Goal: Book appointment/travel/reservation

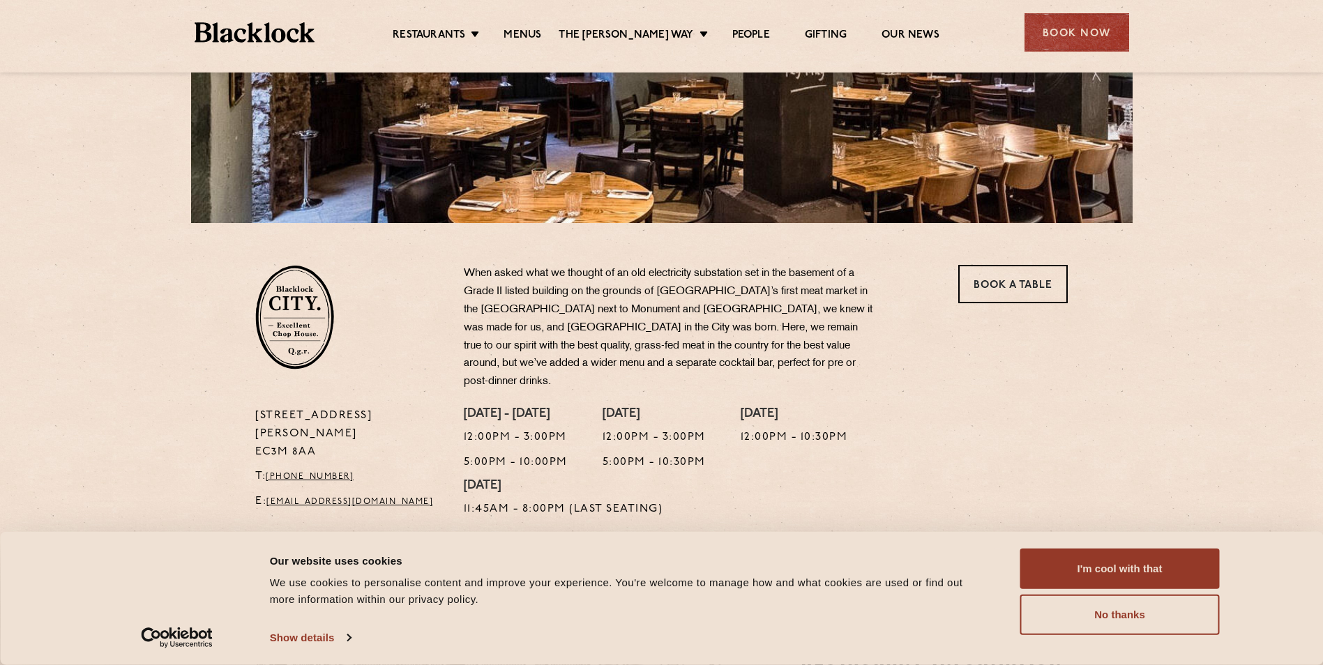
scroll to position [349, 0]
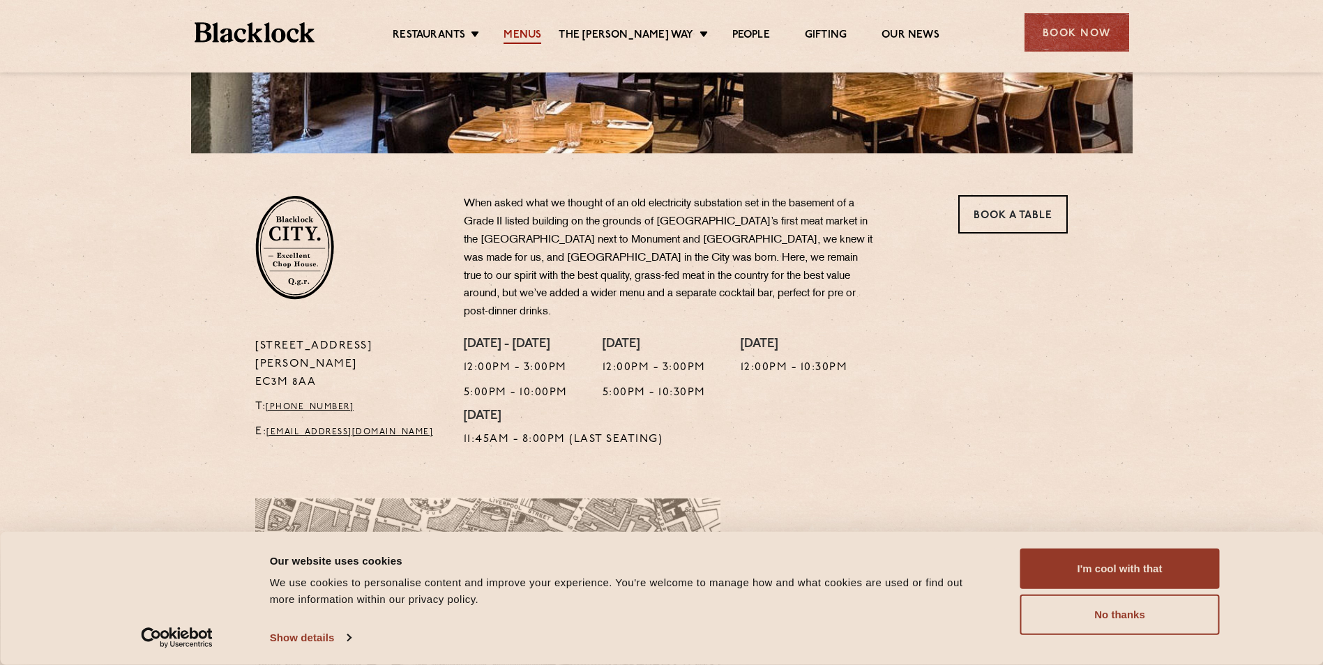
click at [541, 29] on link "Menus" at bounding box center [522, 36] width 38 height 15
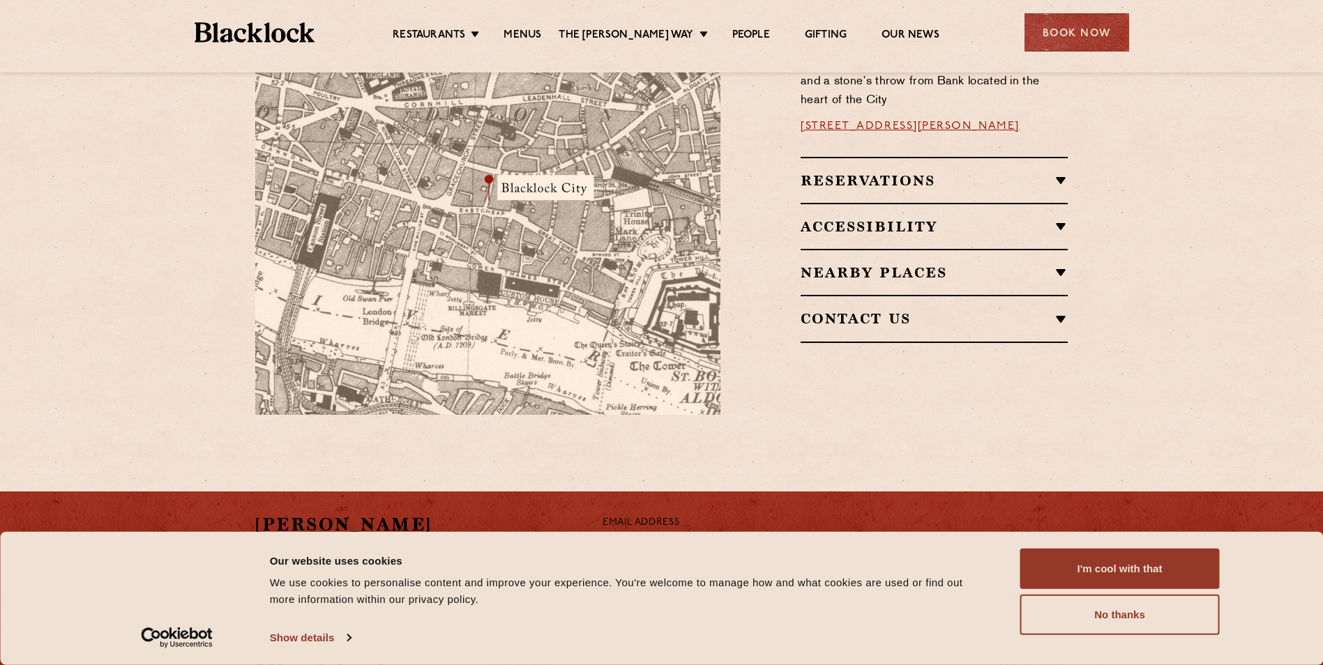
scroll to position [847, 0]
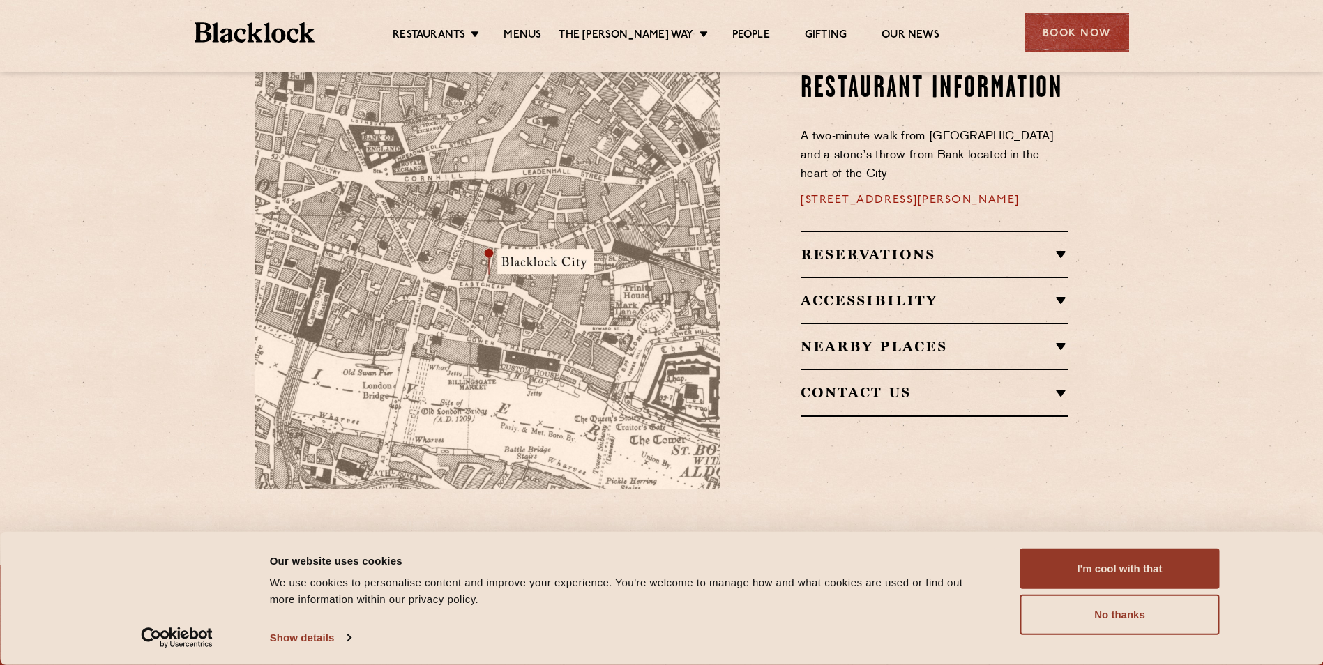
click at [968, 246] on h2 "Reservations" at bounding box center [933, 254] width 267 height 17
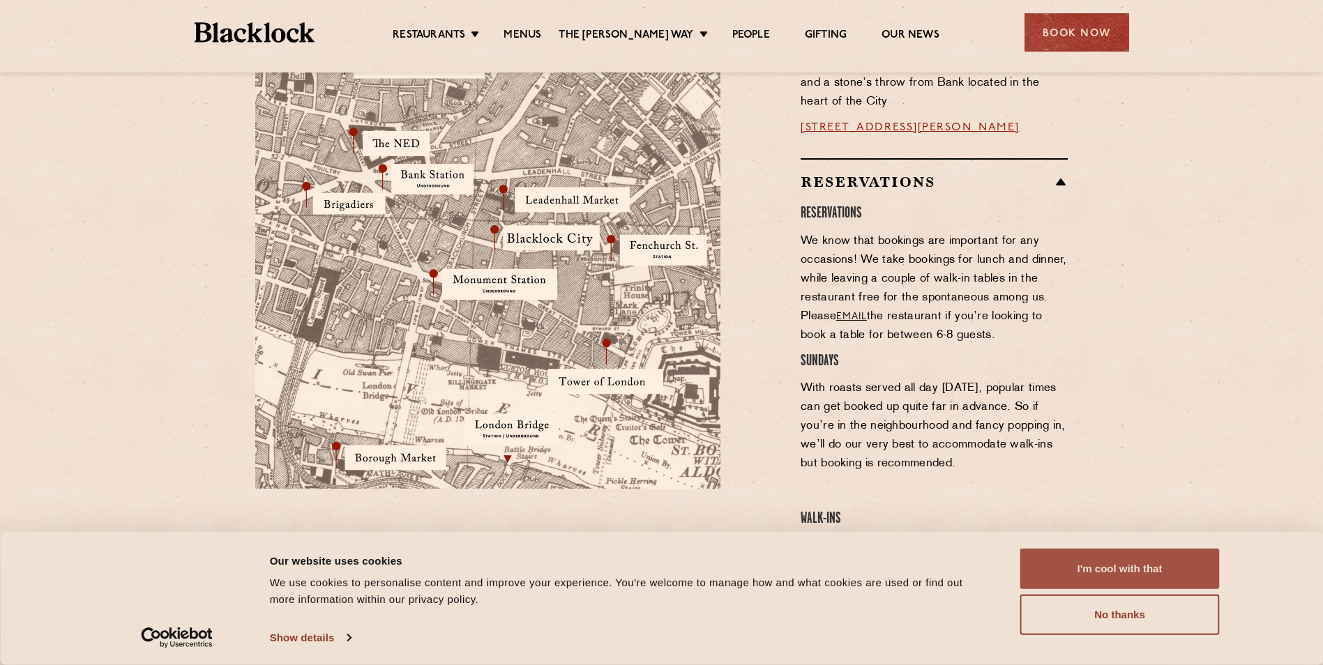
click at [1103, 568] on button "I'm cool with that" at bounding box center [1119, 569] width 199 height 40
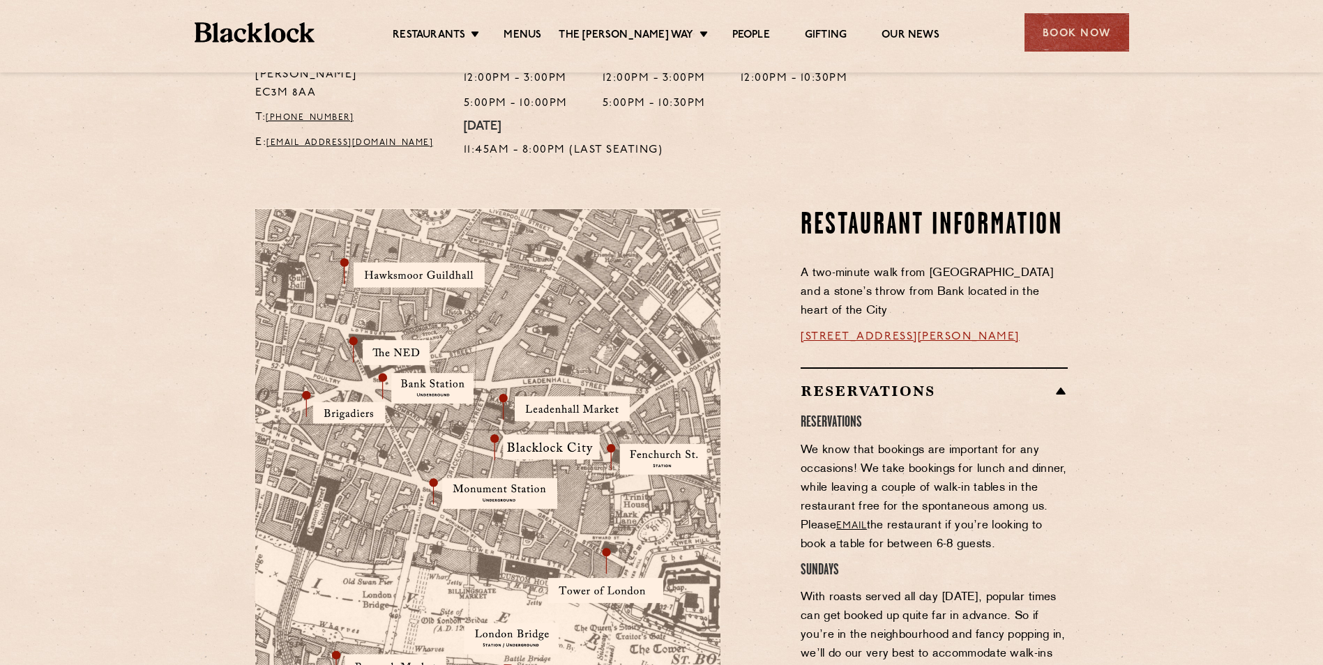
scroll to position [496, 0]
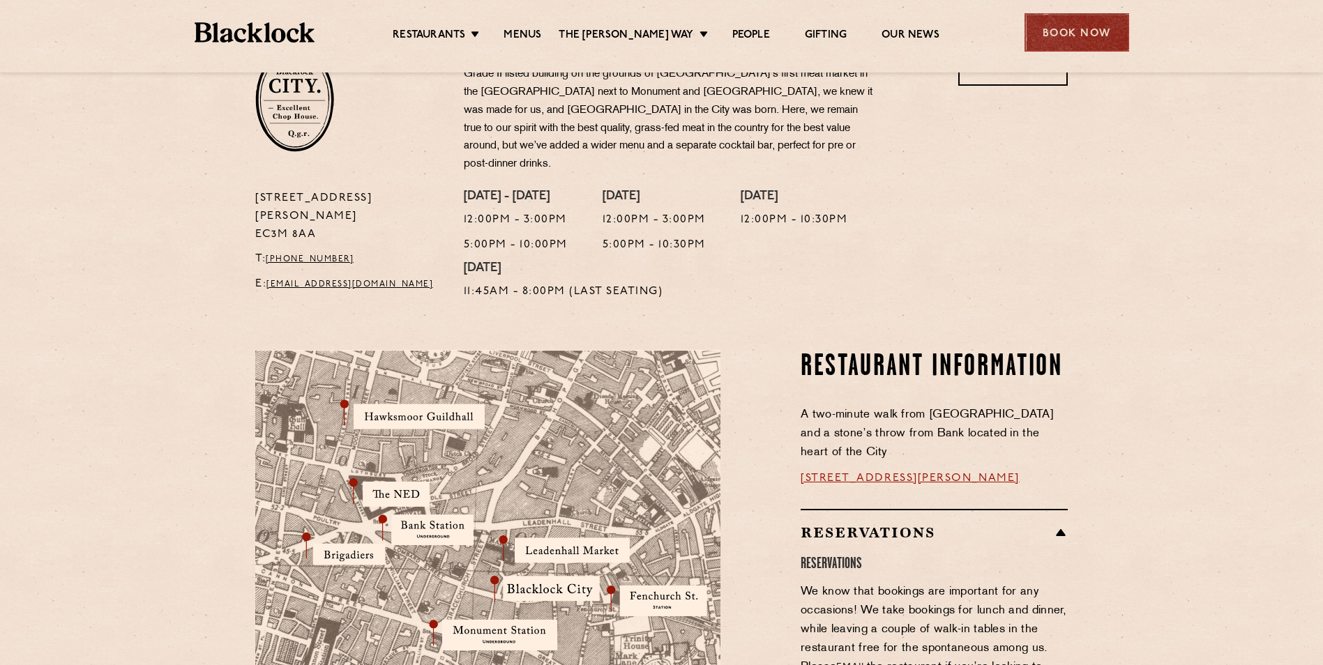
click at [1091, 36] on div "Book Now" at bounding box center [1076, 32] width 105 height 38
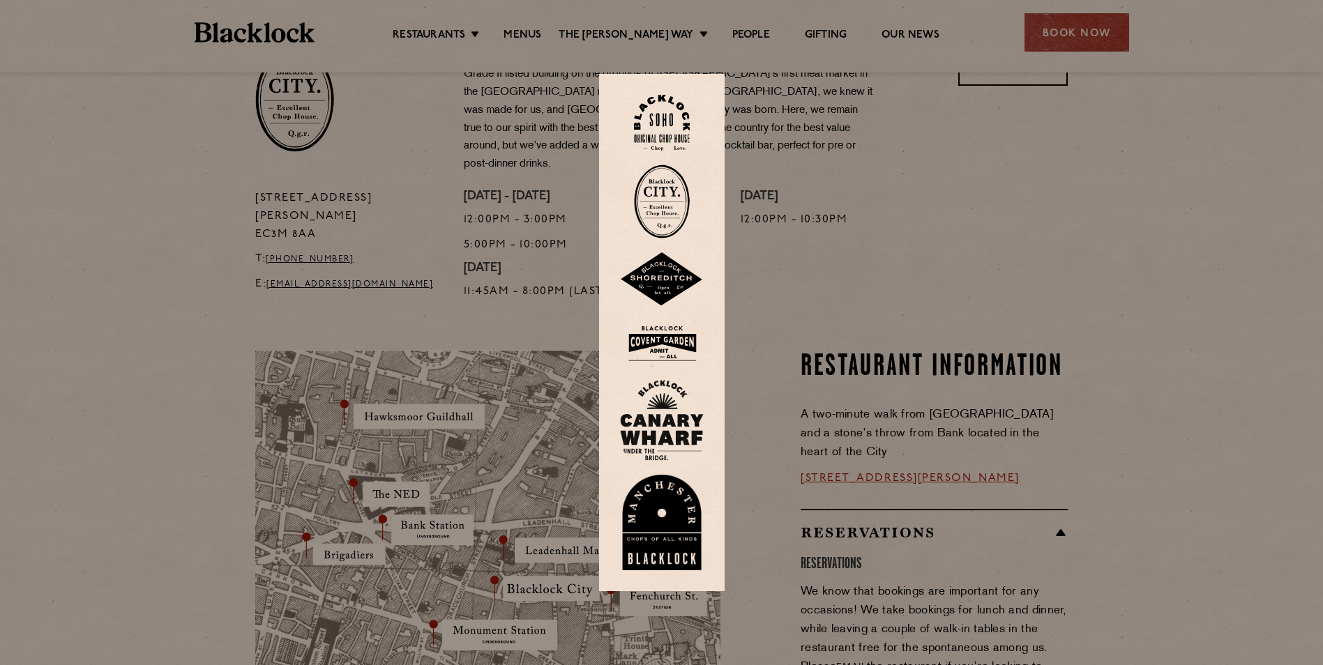
click at [665, 199] on img at bounding box center [662, 202] width 56 height 74
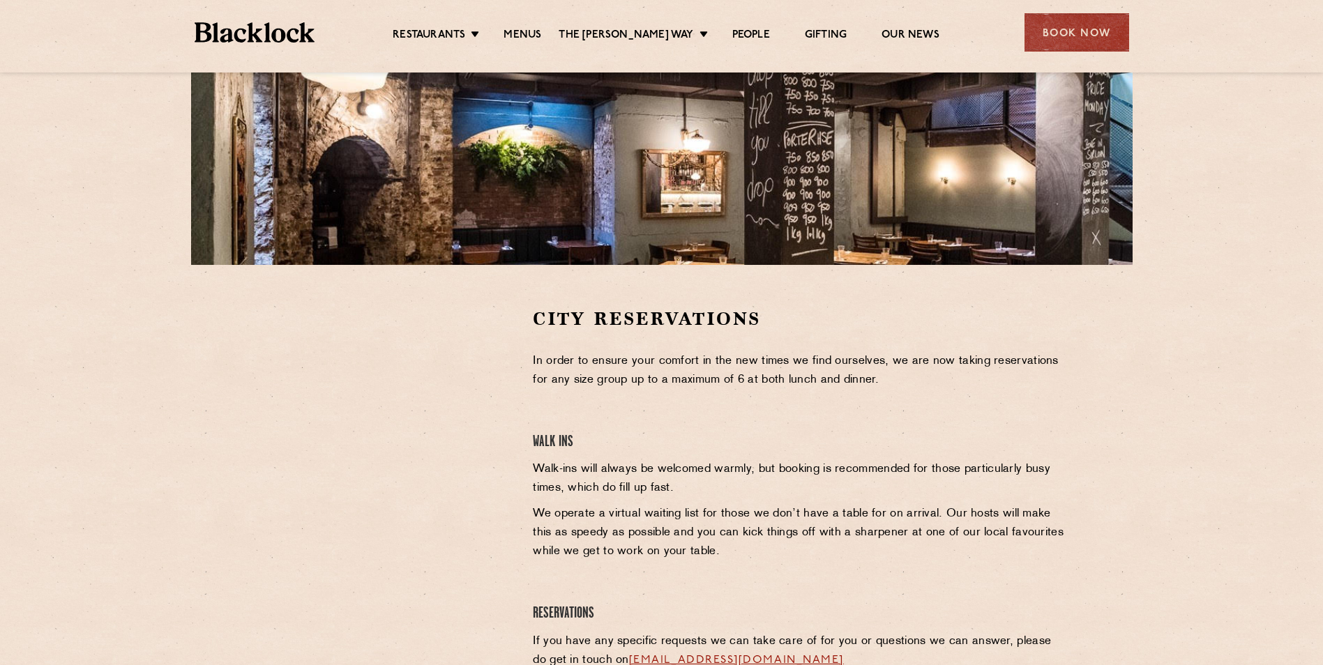
scroll to position [210, 0]
